Goal: Book appointment/travel/reservation

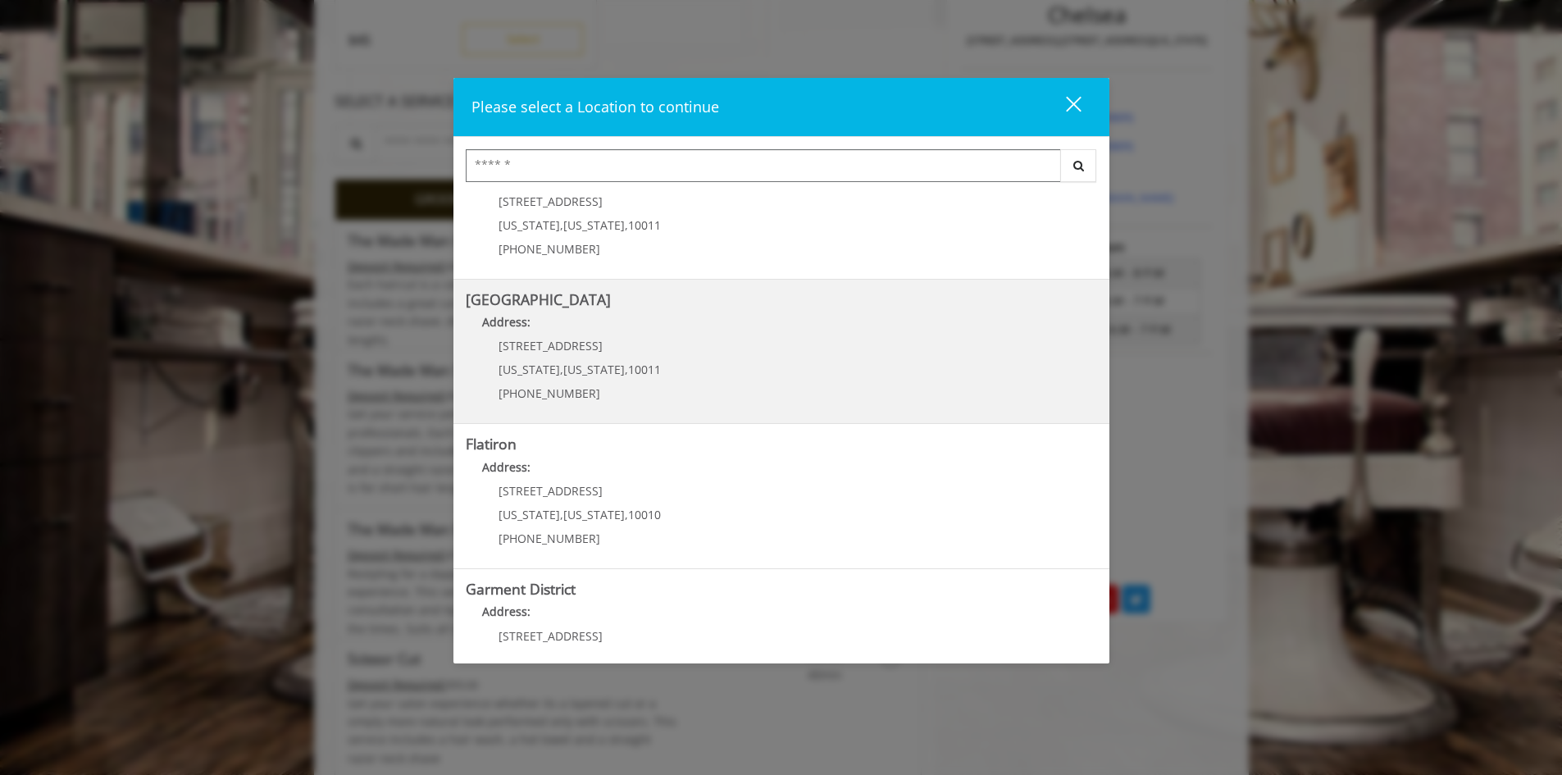
scroll to position [259, 0]
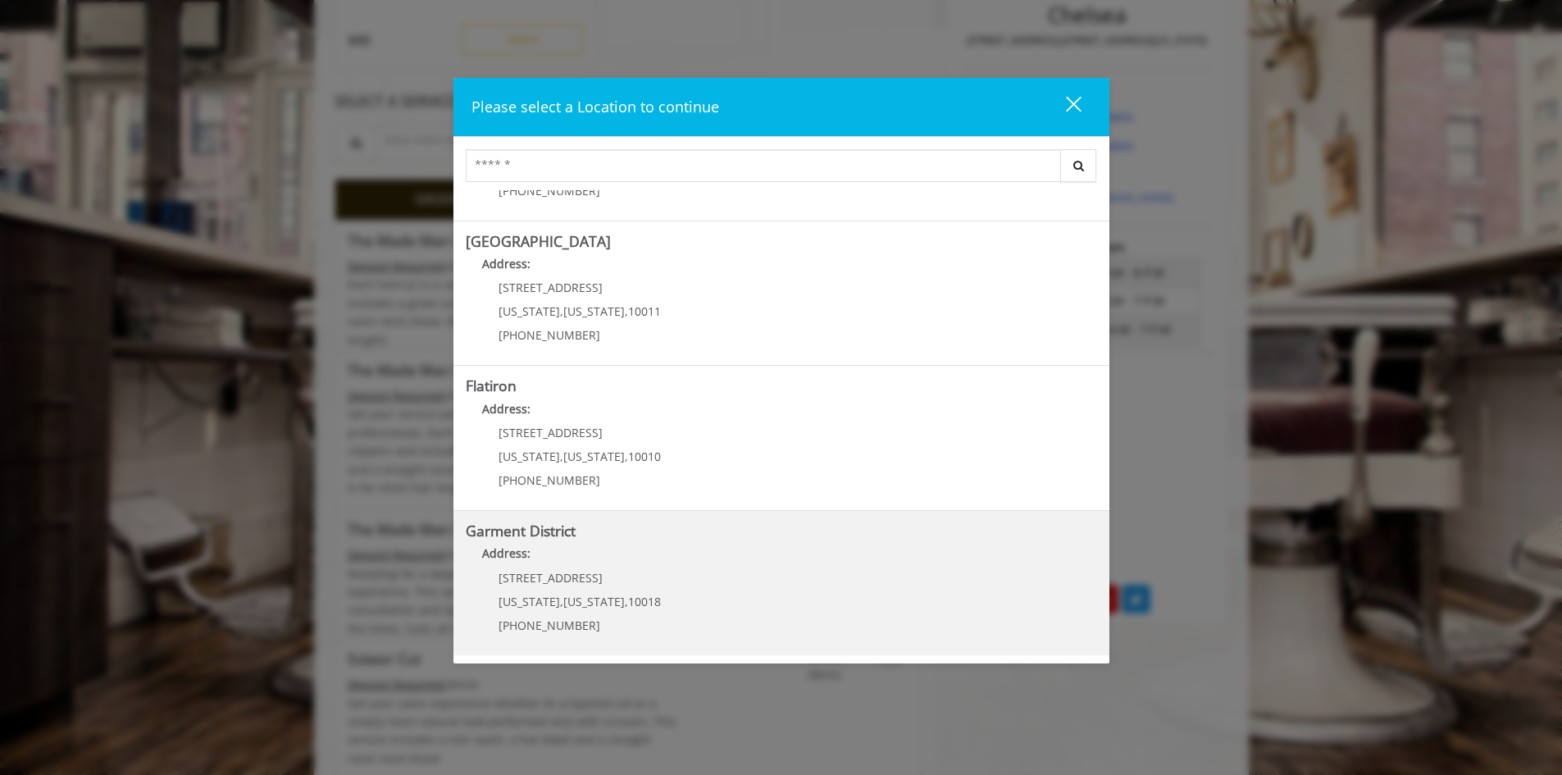
click at [584, 549] on District "Address:" at bounding box center [781, 557] width 631 height 26
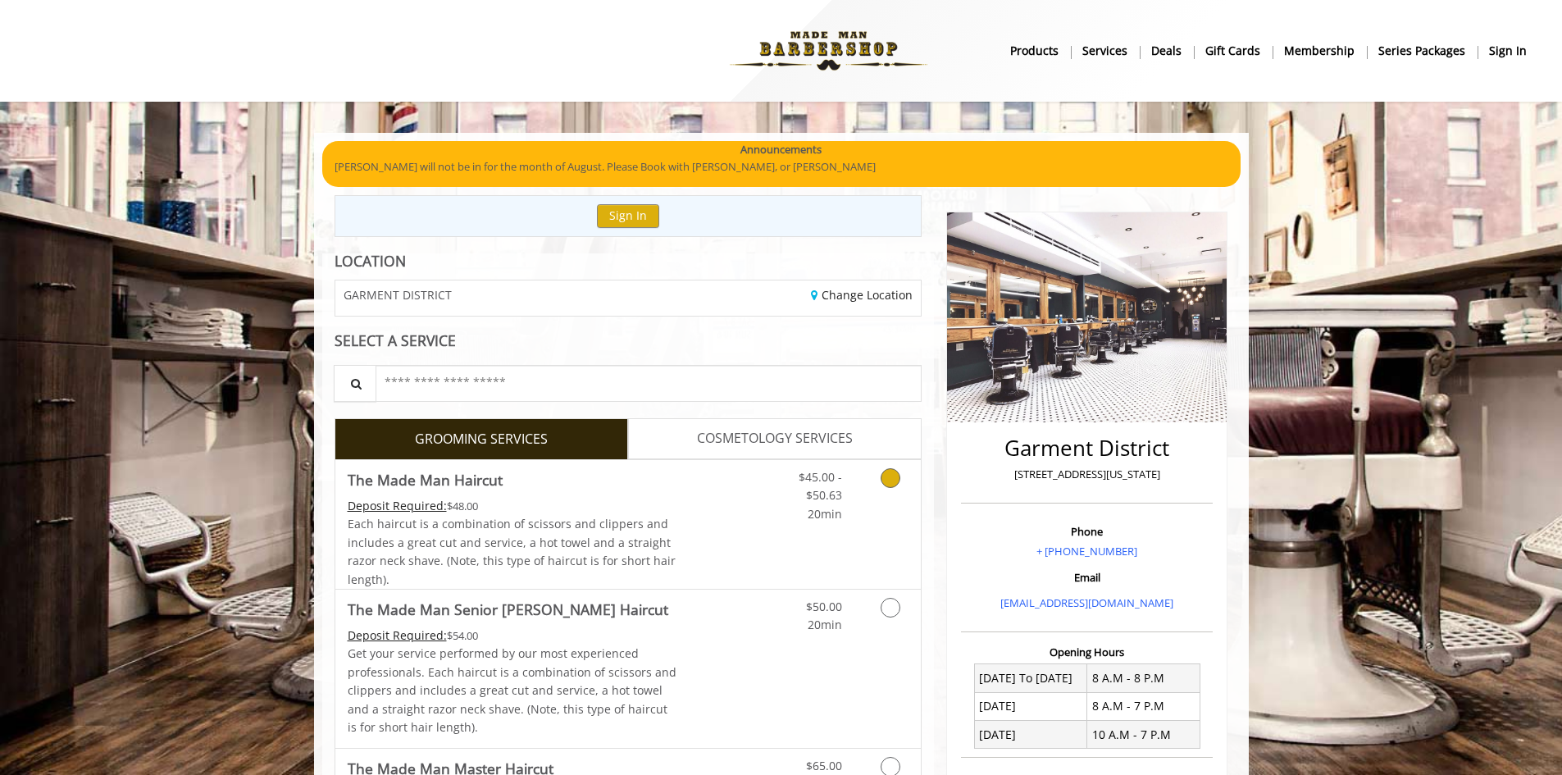
click at [889, 477] on icon "Grooming services" at bounding box center [890, 478] width 20 height 20
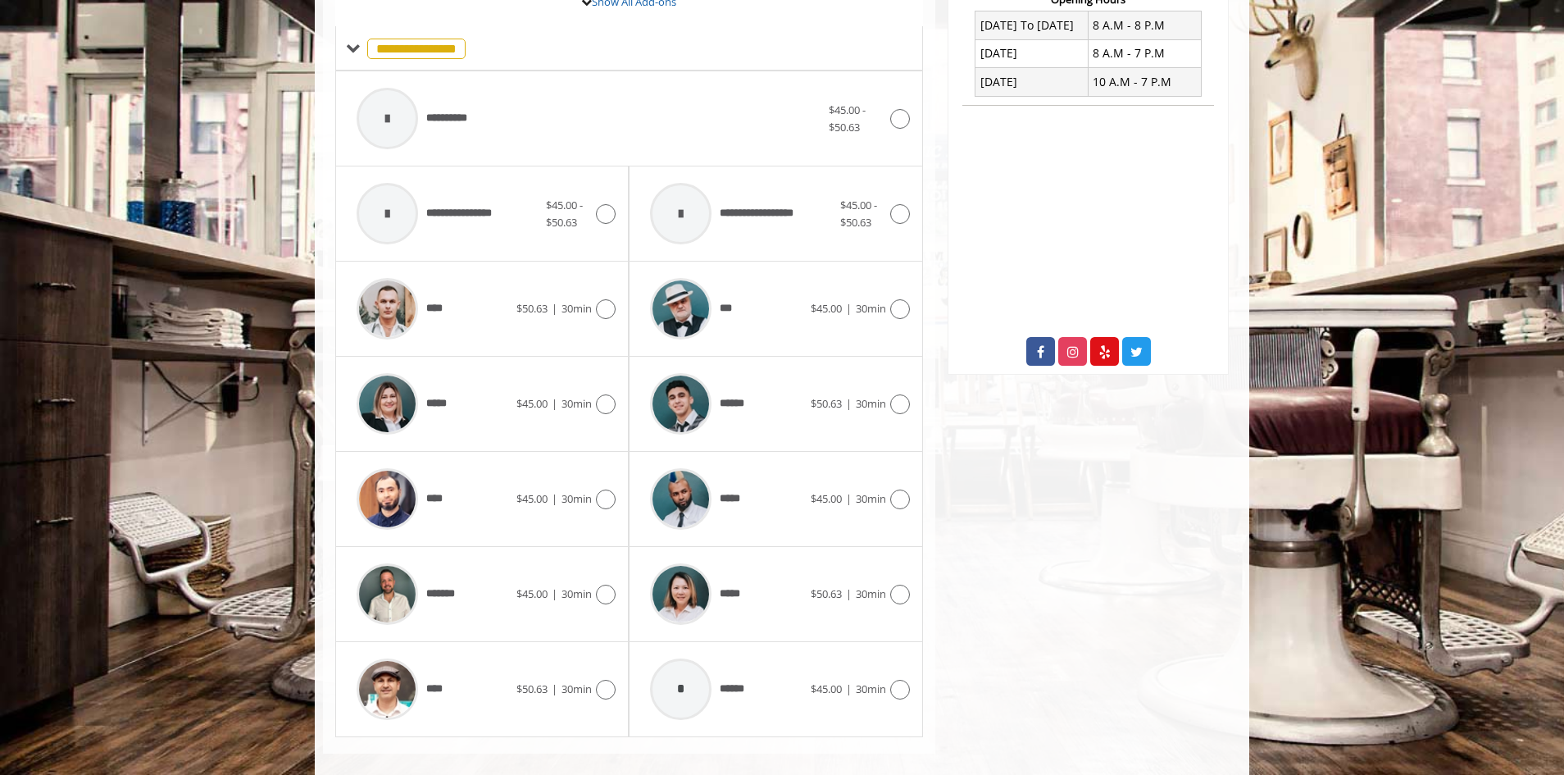
scroll to position [656, 0]
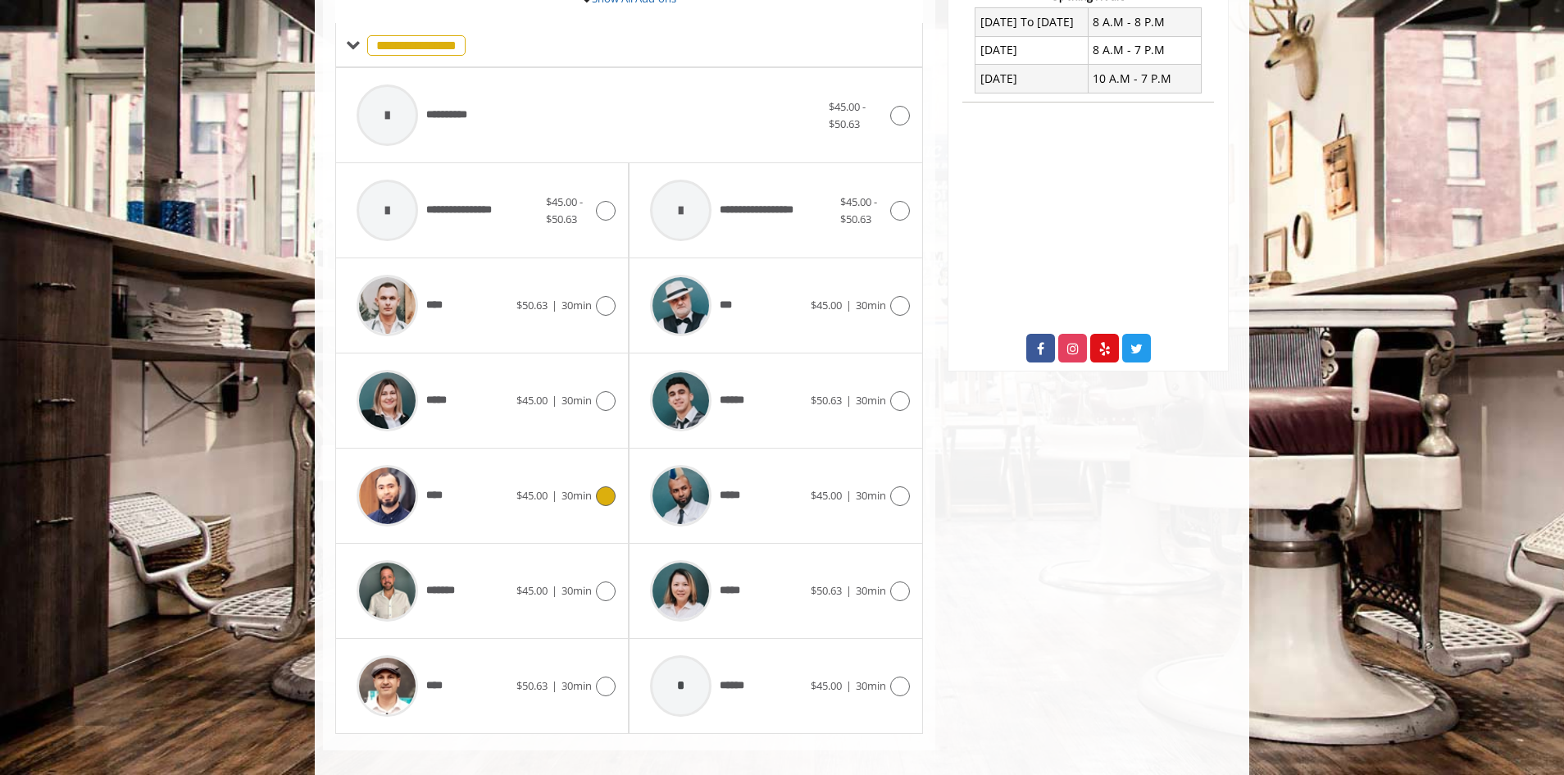
click at [609, 495] on icon at bounding box center [606, 496] width 20 height 20
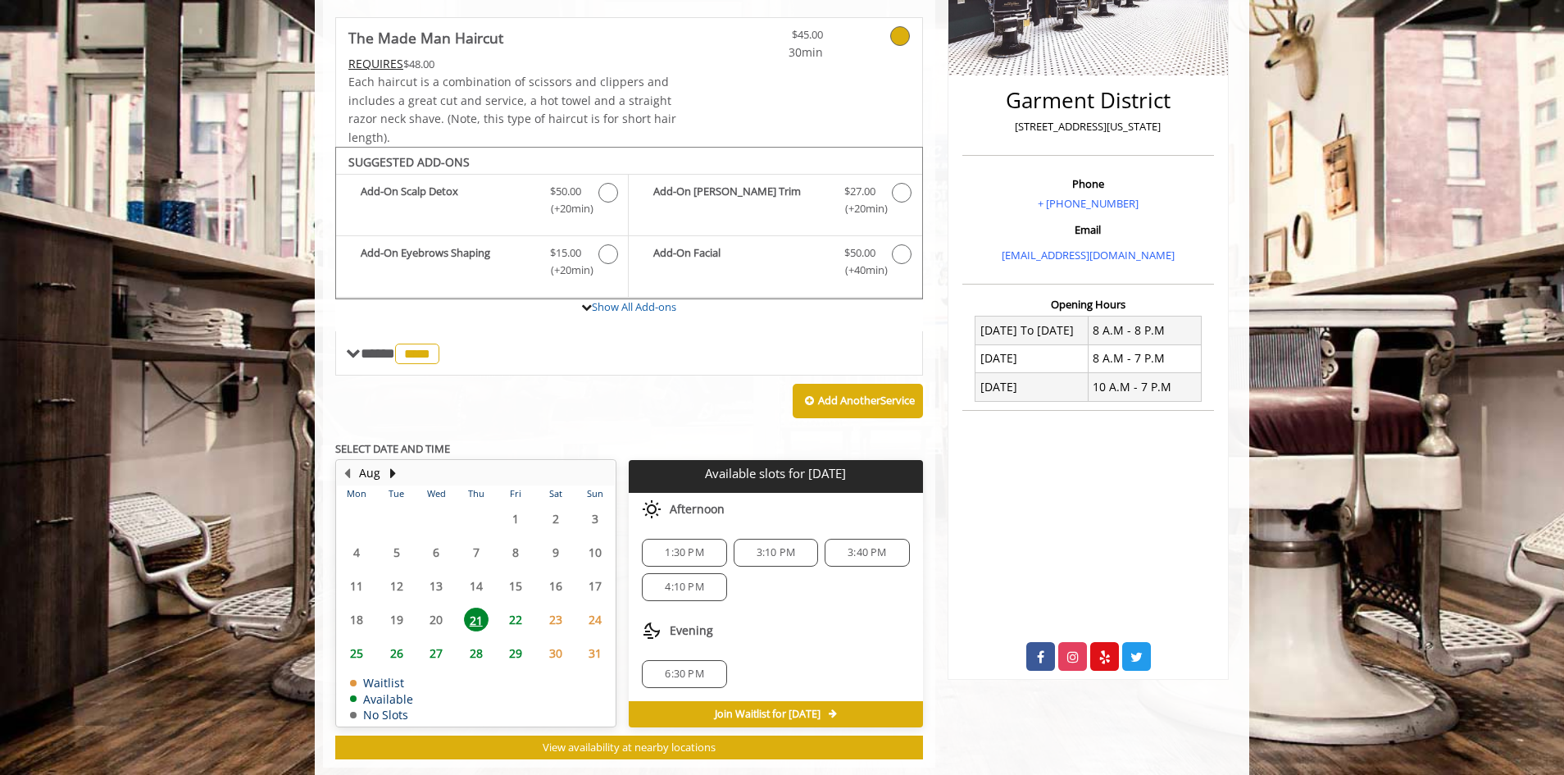
scroll to position [381, 0]
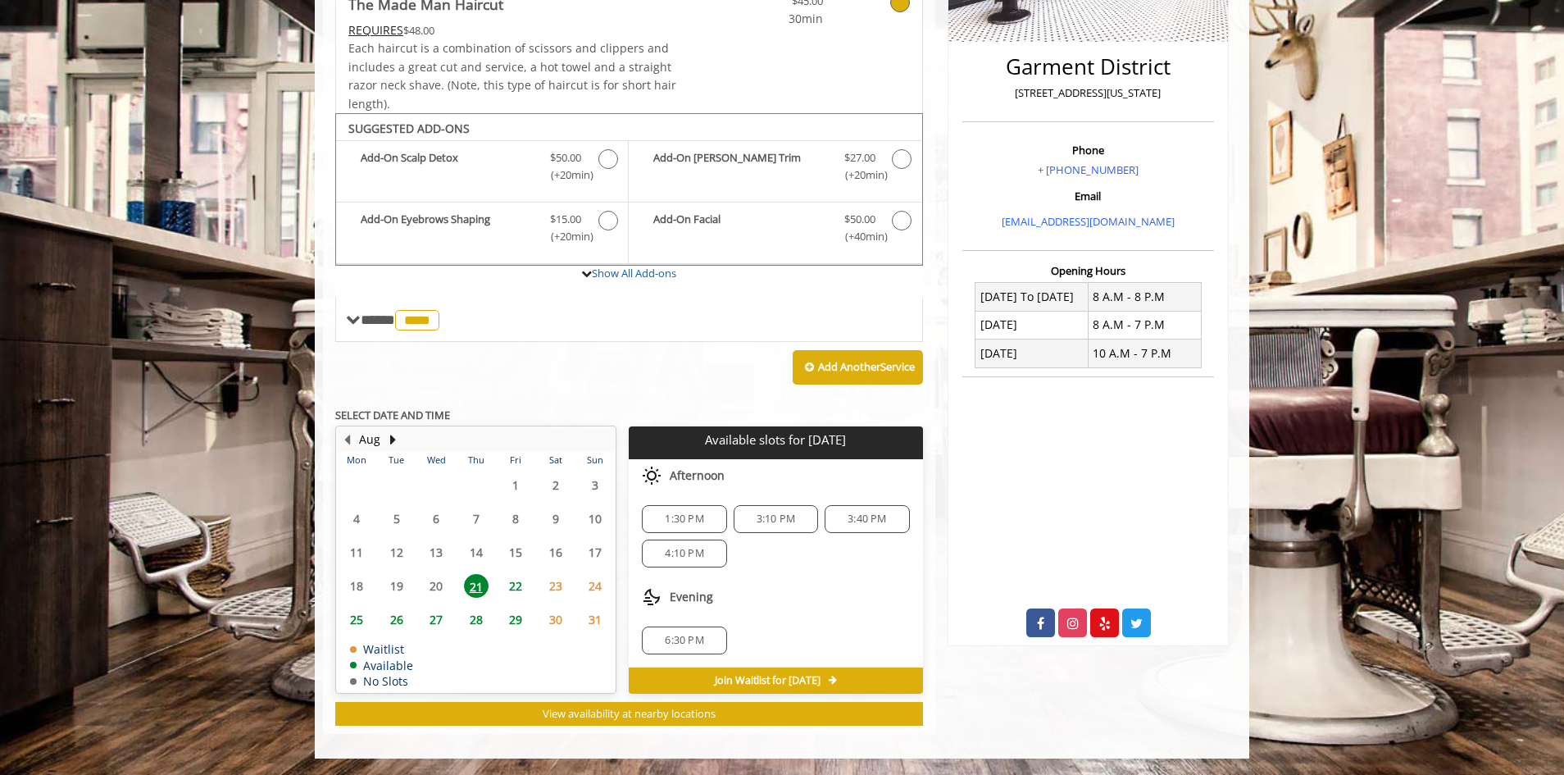
click at [680, 640] on span "6:30 PM" at bounding box center [684, 640] width 39 height 13
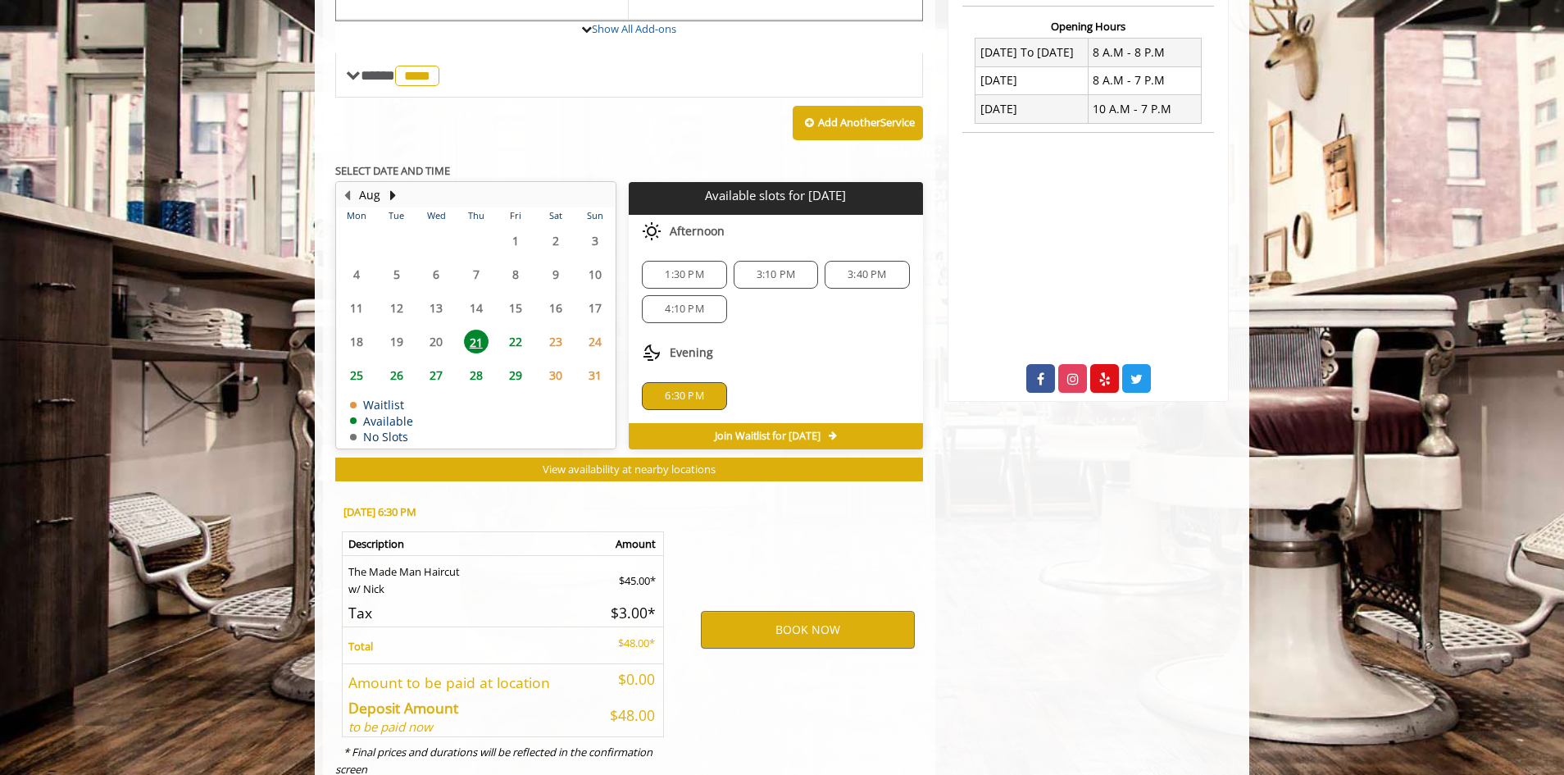
scroll to position [677, 0]
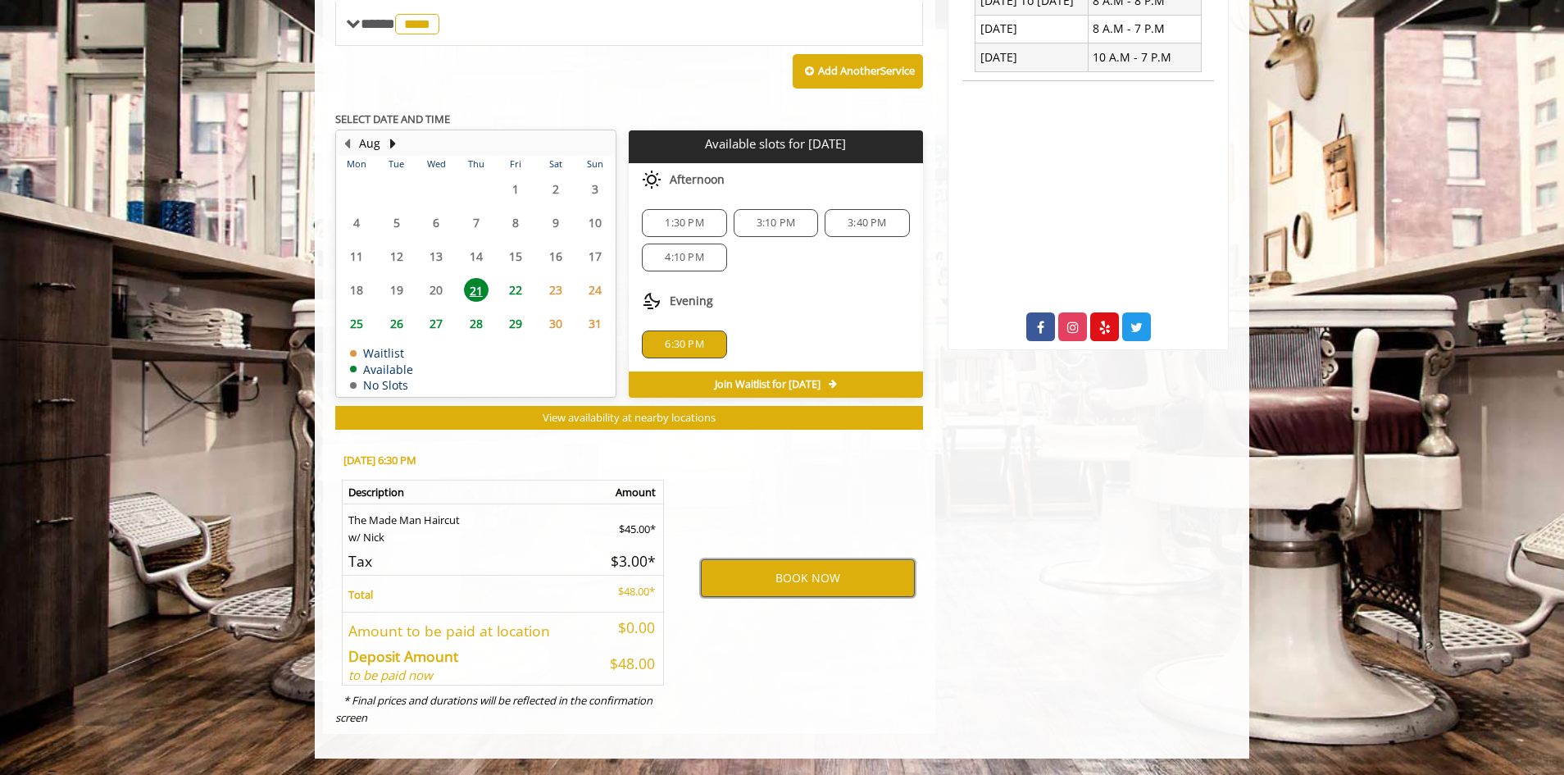
click at [842, 575] on button "BOOK NOW" at bounding box center [808, 578] width 214 height 38
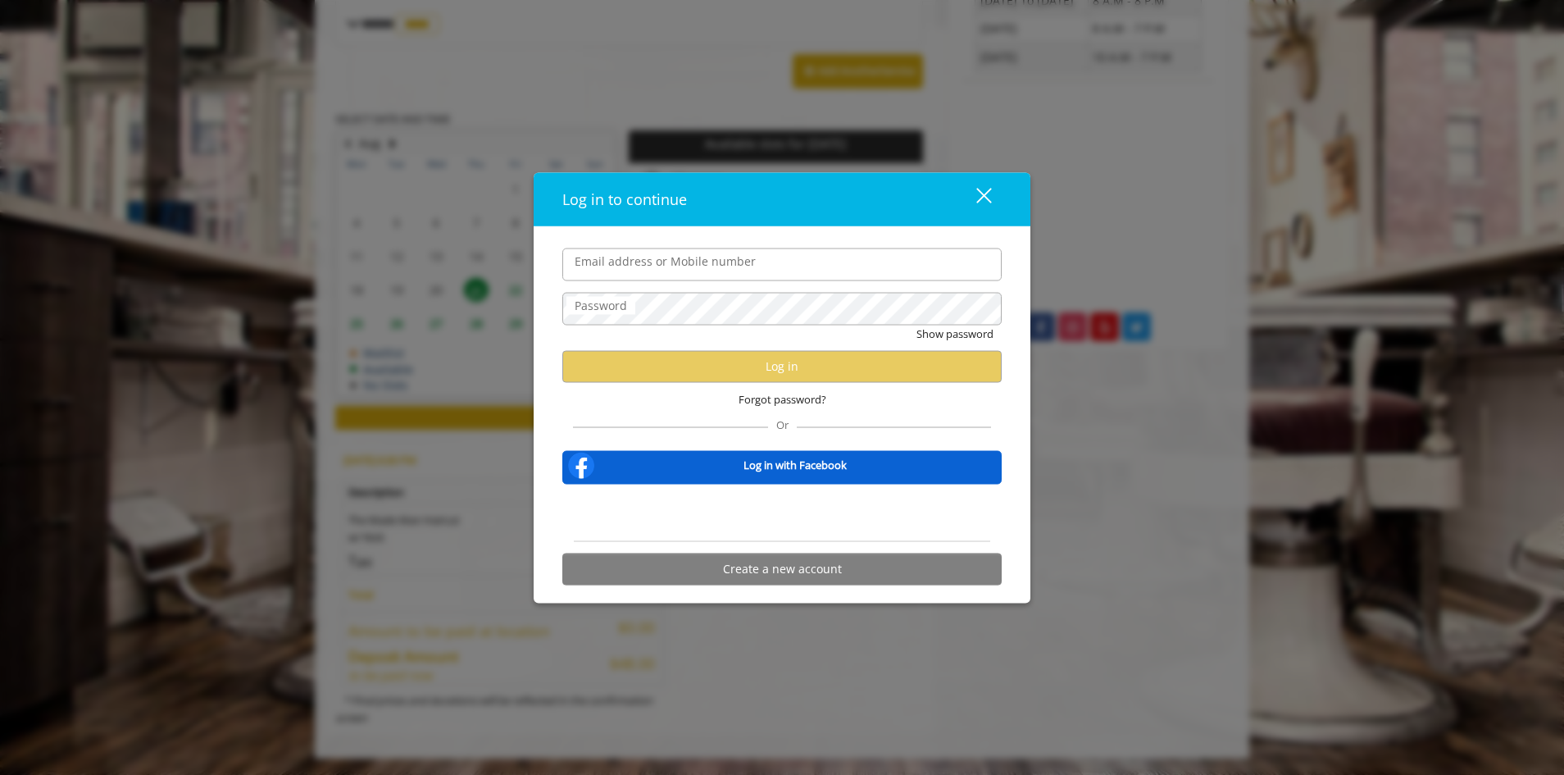
type input "**********"
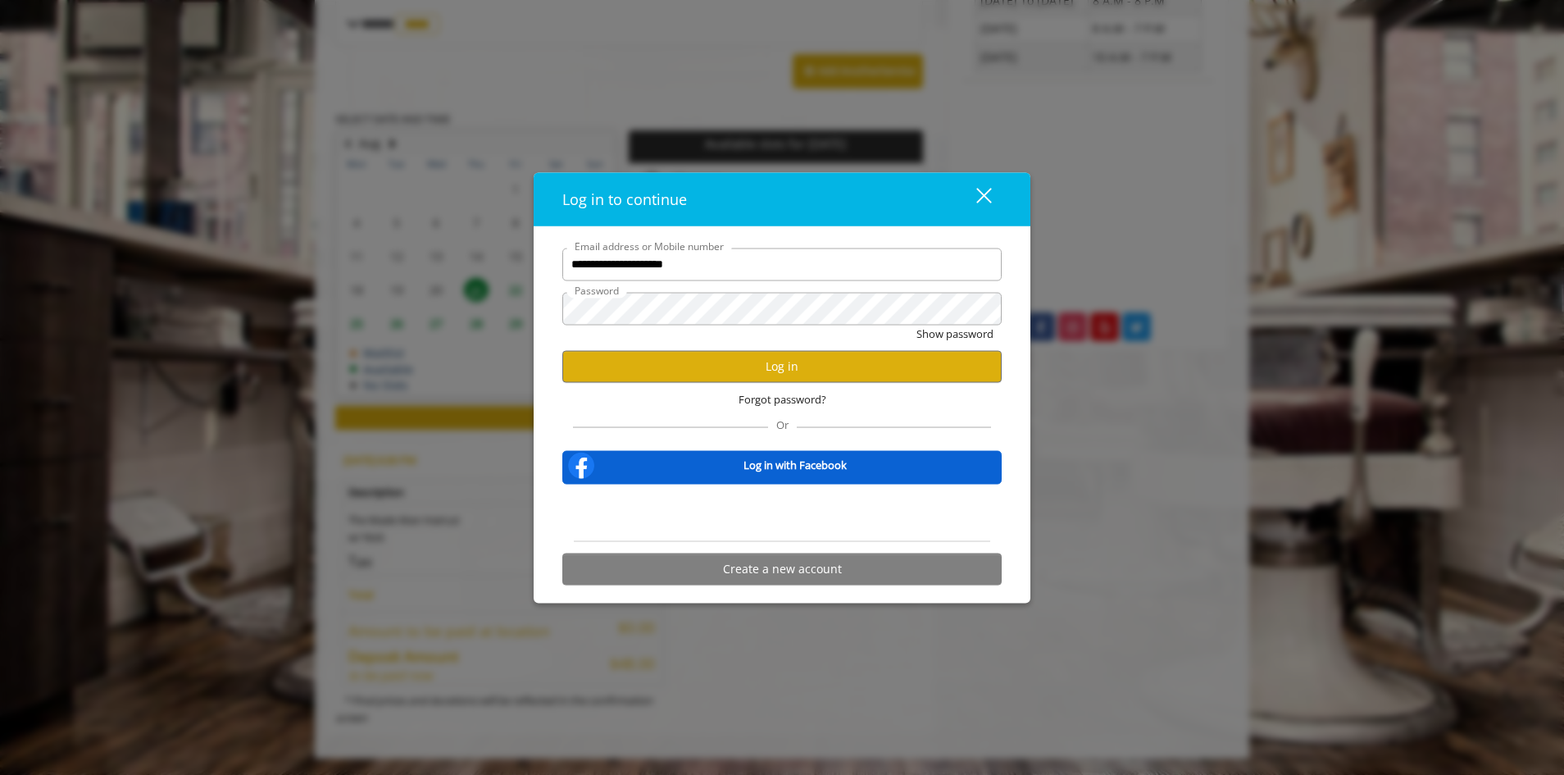
scroll to position [0, 0]
click at [784, 361] on button "Log in" at bounding box center [781, 366] width 439 height 32
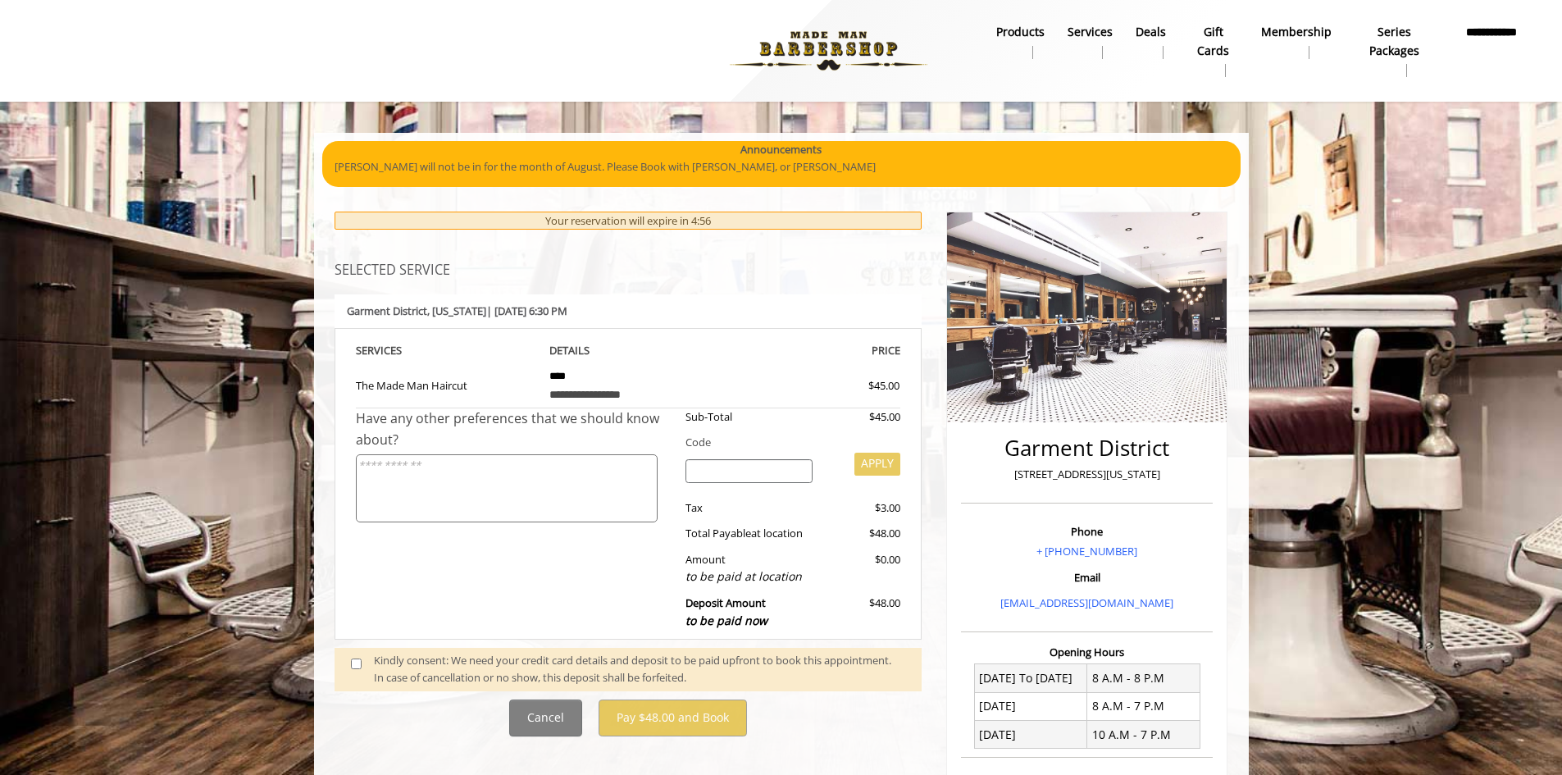
click at [384, 660] on div "Kindly consent: We need your credit card details and deposit to be paid upfront…" at bounding box center [639, 669] width 531 height 34
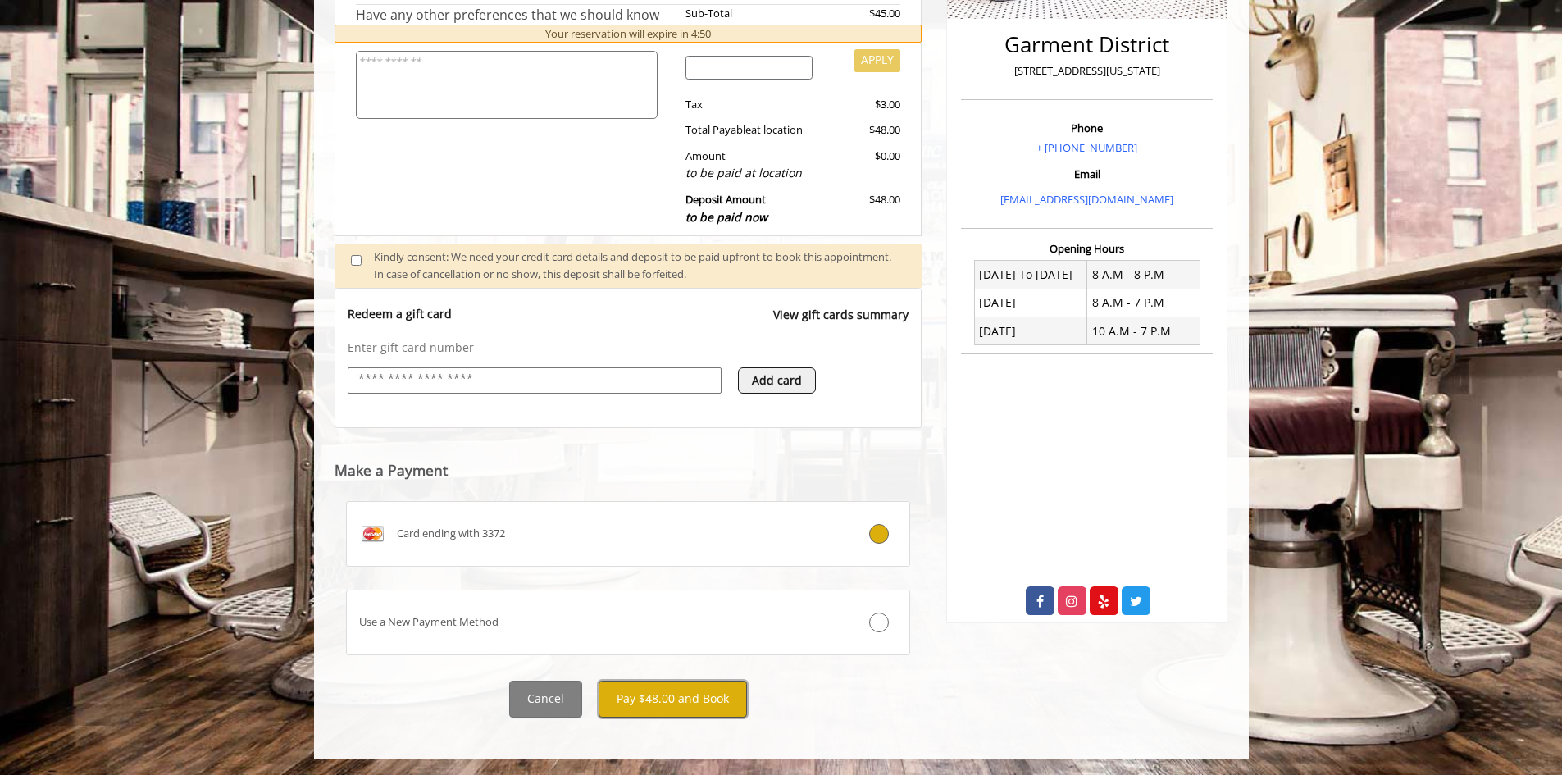
click at [697, 699] on button "Pay $48.00 and Book" at bounding box center [672, 698] width 148 height 37
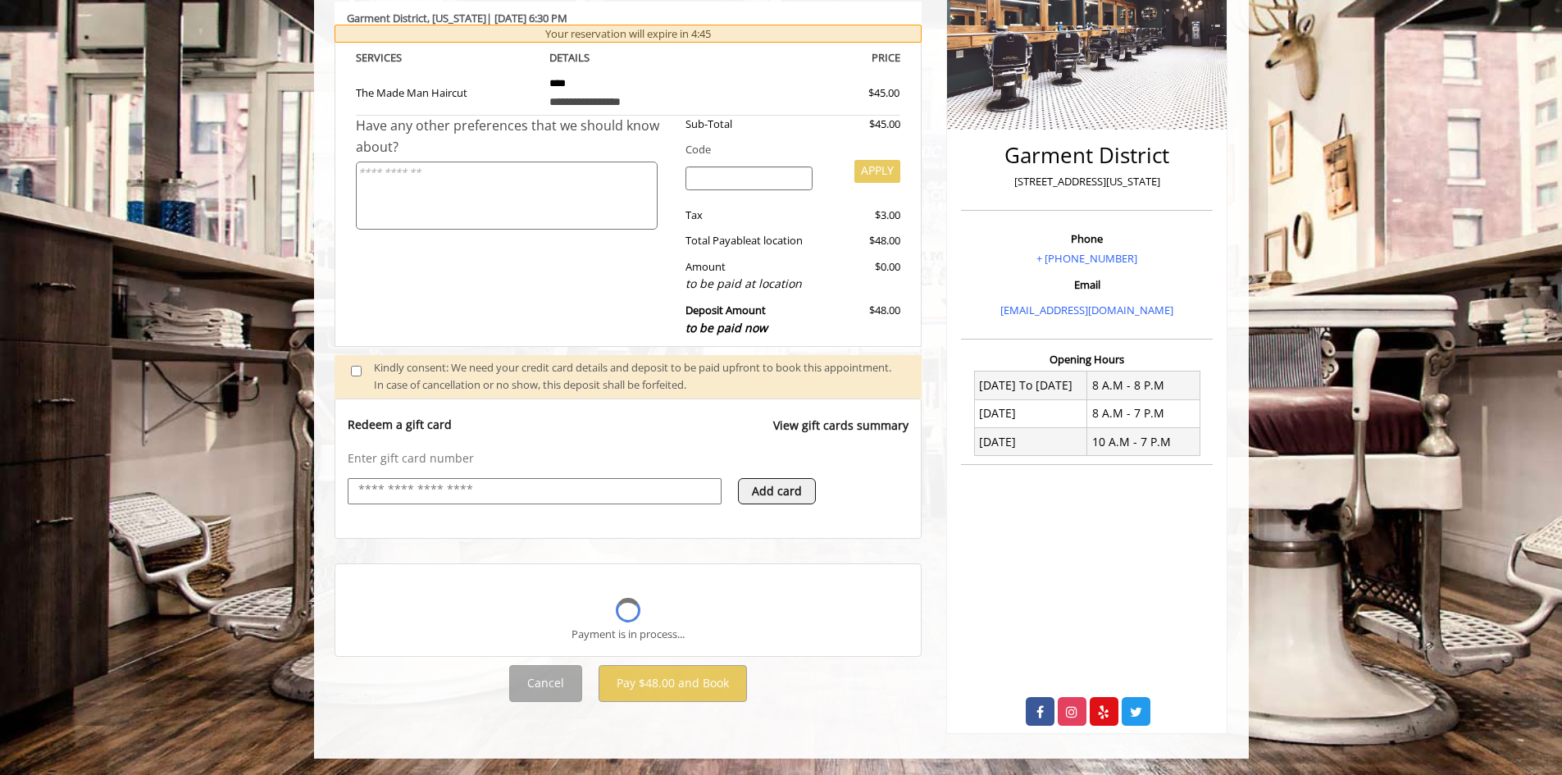
scroll to position [271, 0]
